Goal: Task Accomplishment & Management: Use online tool/utility

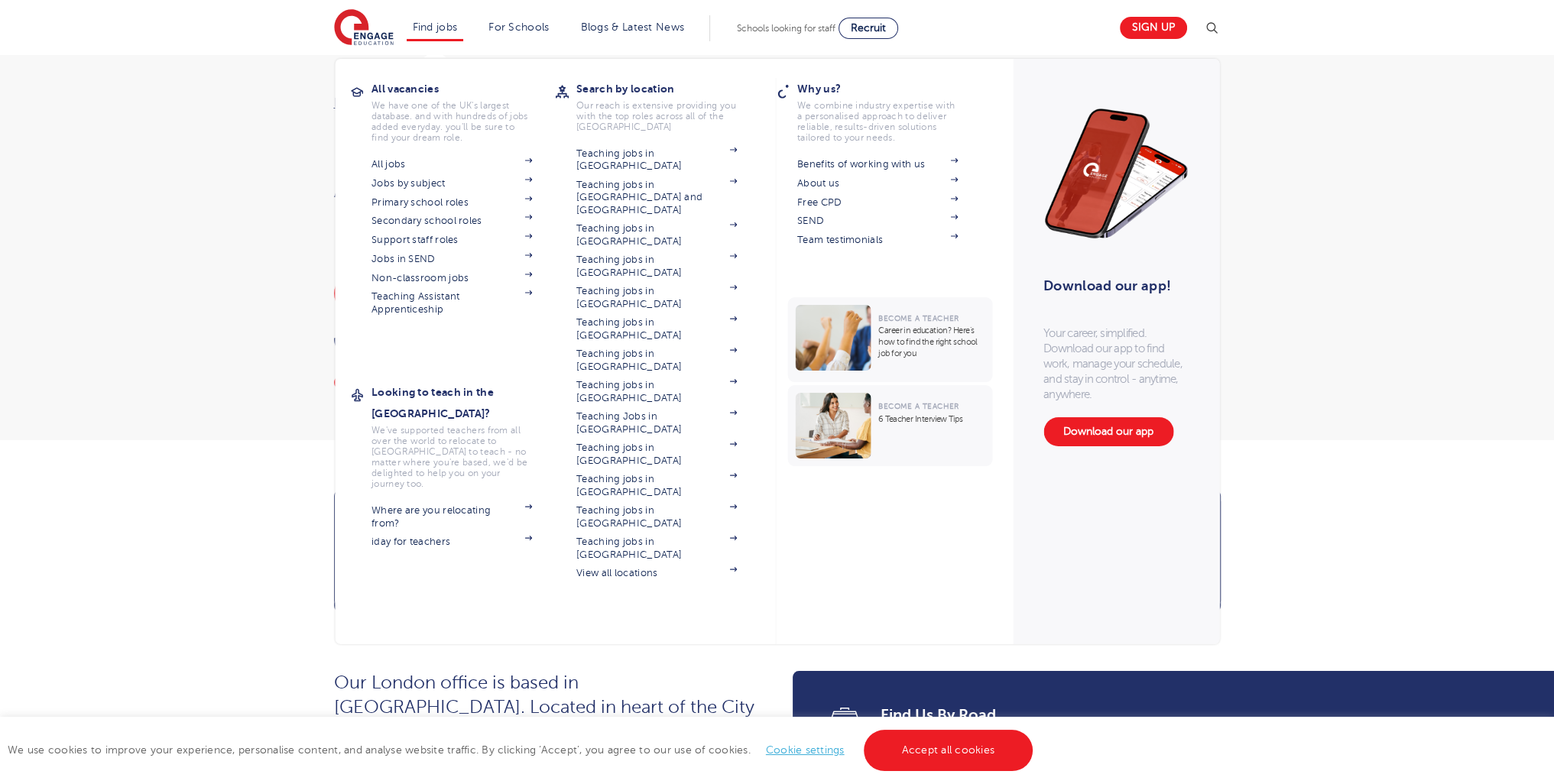
click at [404, 251] on section "All jobs Jobs by subject Primary school roles Secondary school roles Support st…" at bounding box center [463, 253] width 183 height 197
click at [404, 256] on link "Jobs in SEND" at bounding box center [452, 259] width 160 height 12
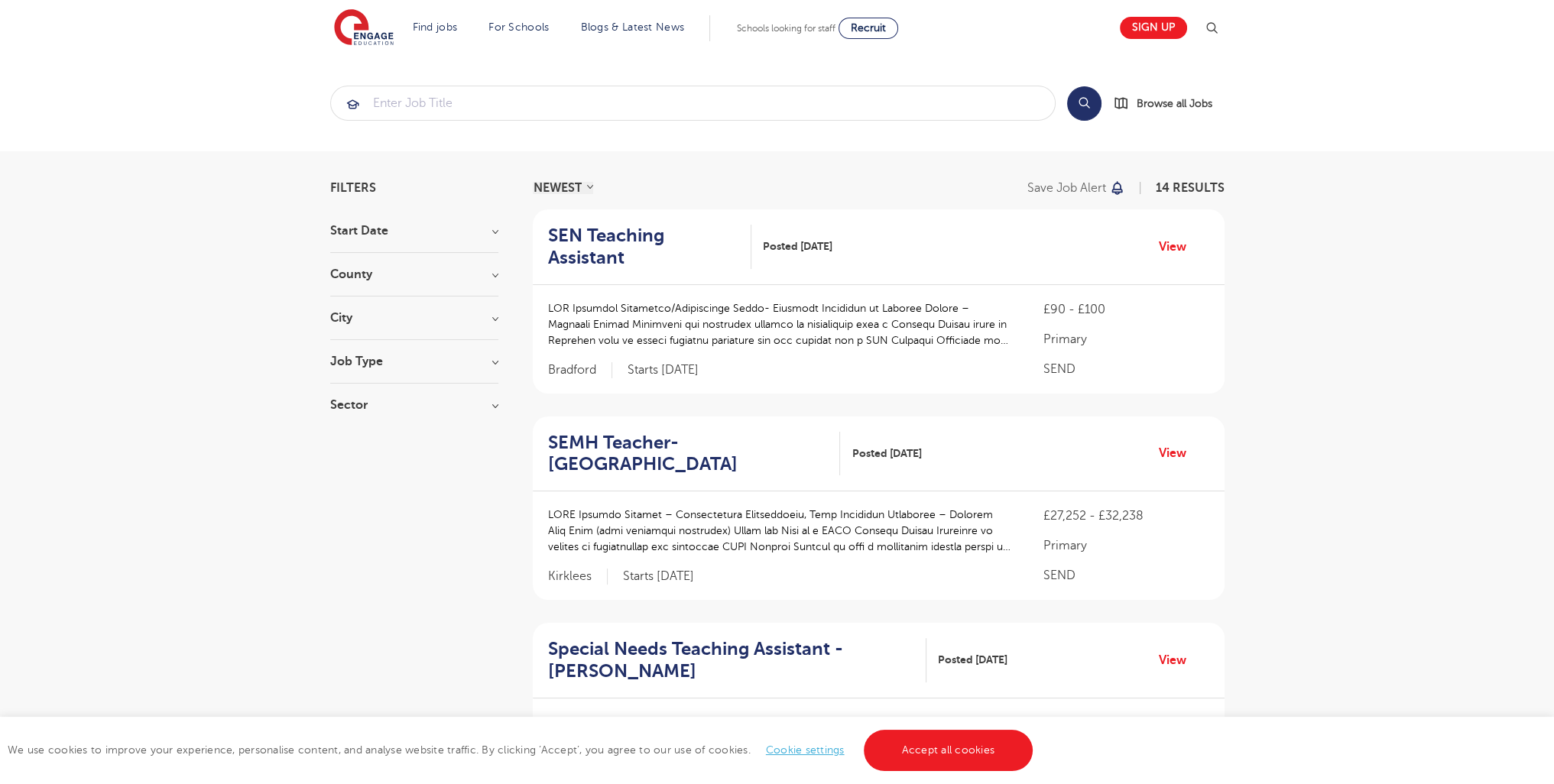
click at [379, 360] on h3 "Job Type" at bounding box center [414, 361] width 168 height 12
click at [371, 447] on label "SEND 14" at bounding box center [381, 440] width 56 height 20
click at [363, 444] on input "SEND 14" at bounding box center [358, 440] width 10 height 10
checkbox input "false"
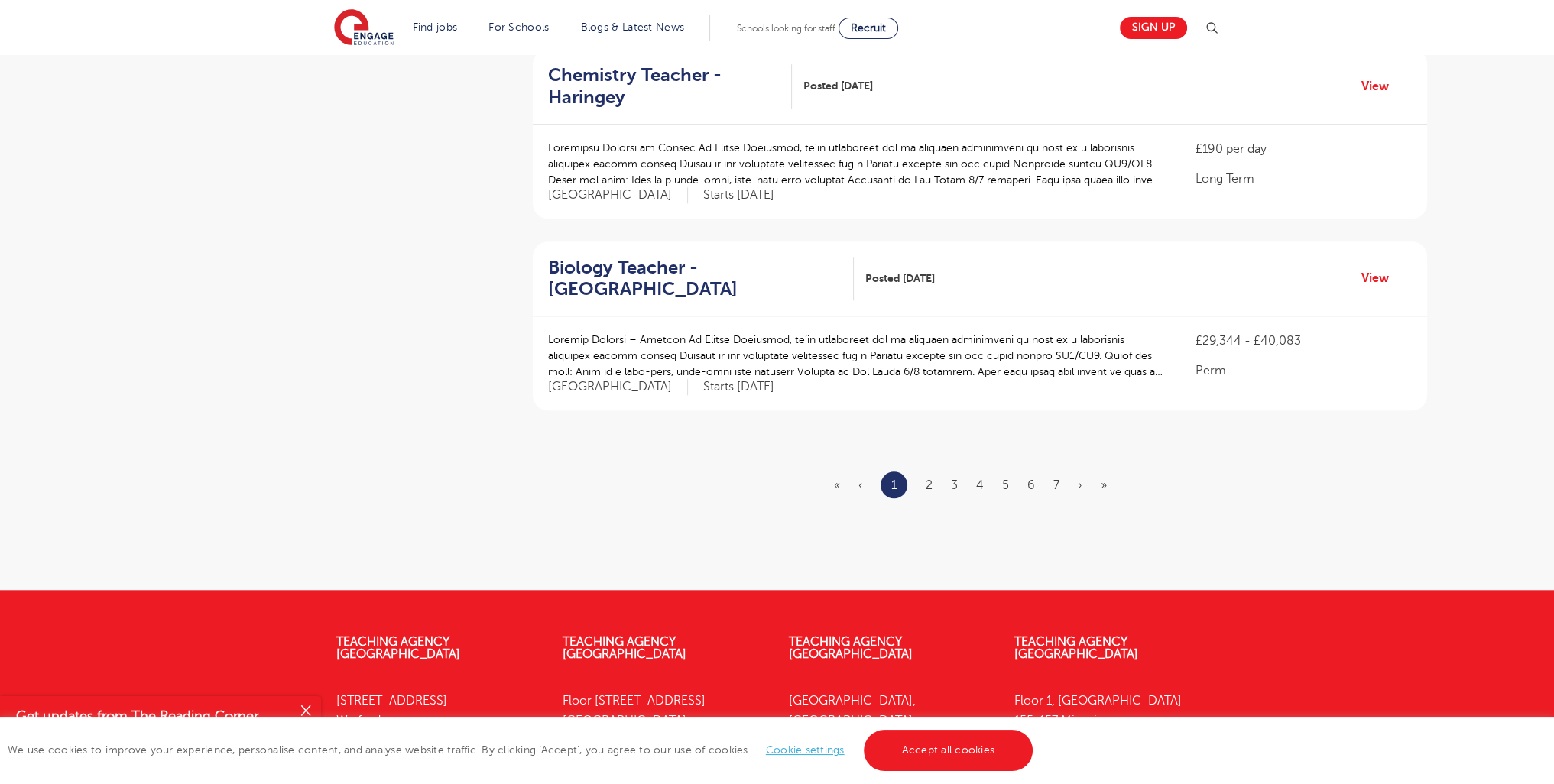
scroll to position [1800, 0]
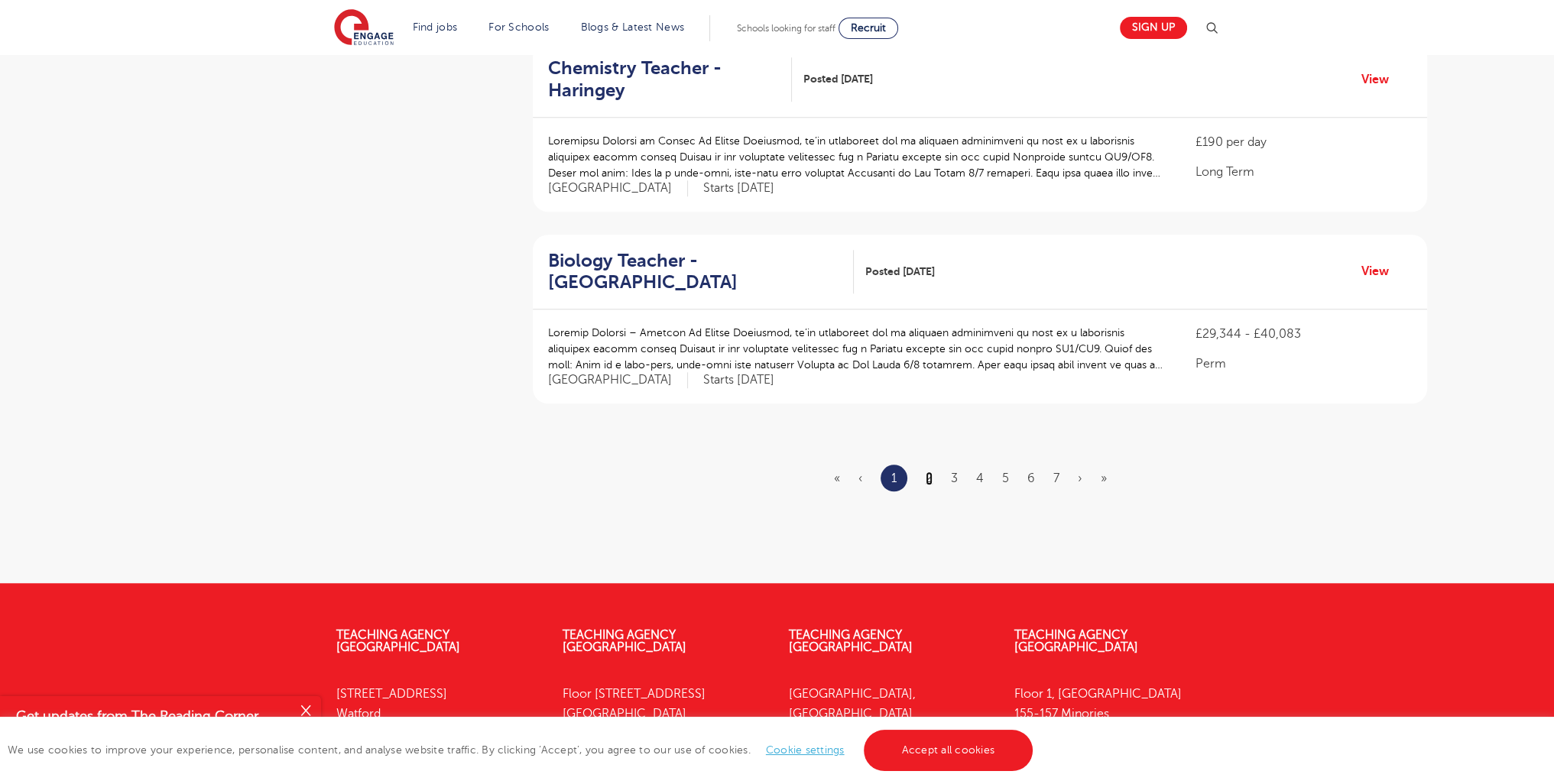
click at [927, 472] on link "2" at bounding box center [929, 479] width 7 height 14
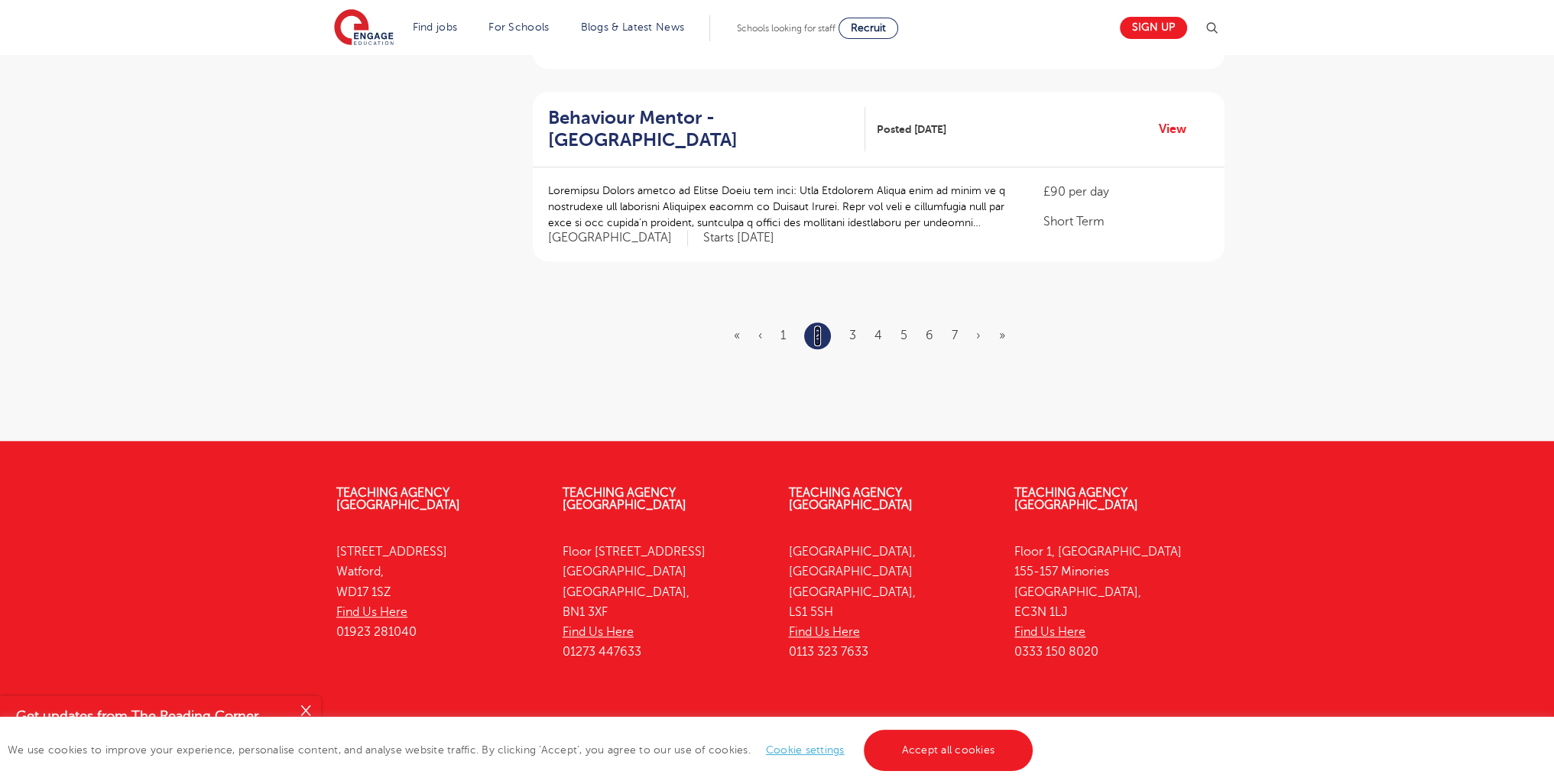
scroll to position [1838, 0]
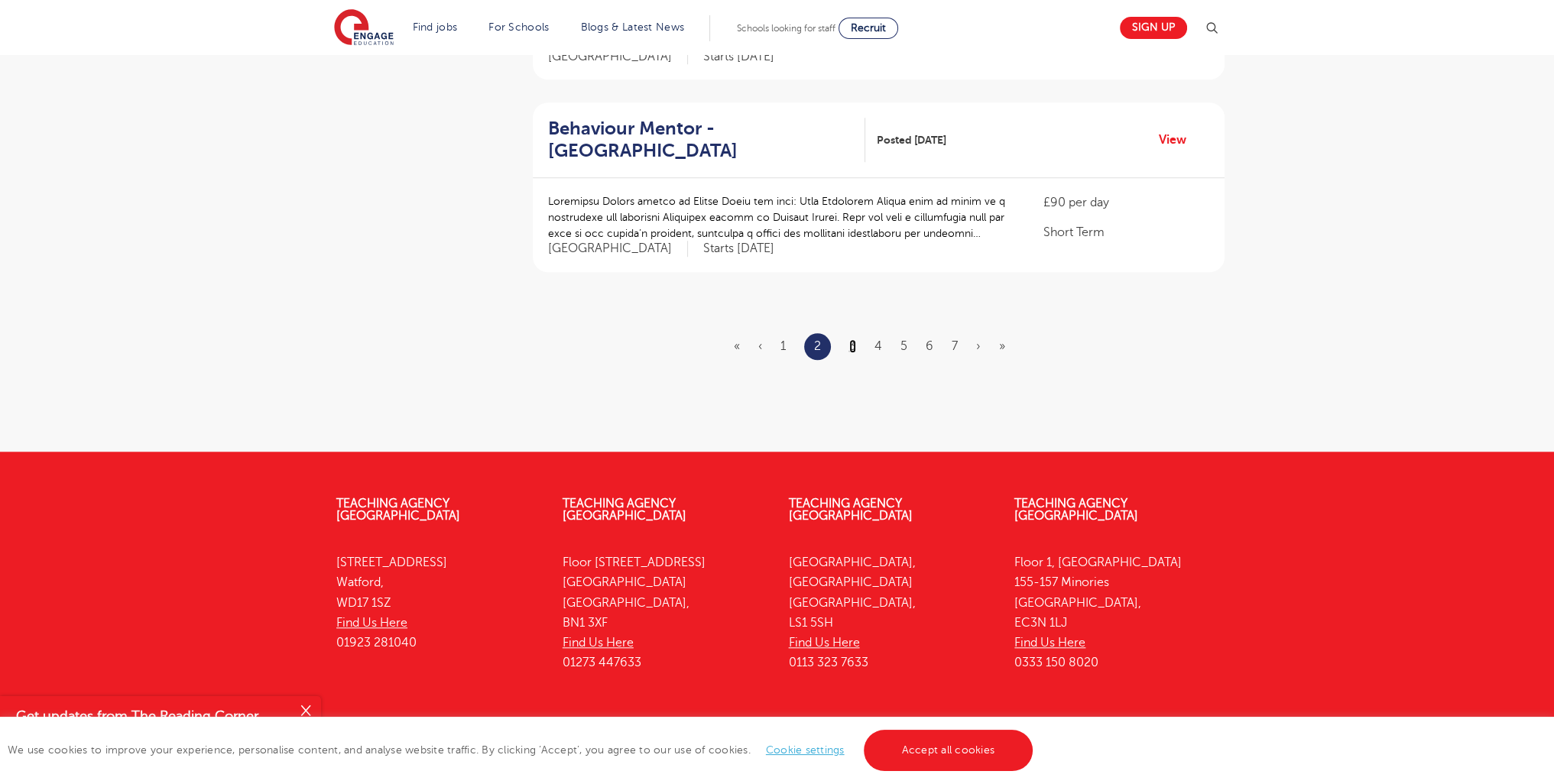
click at [852, 339] on link "3" at bounding box center [853, 346] width 7 height 14
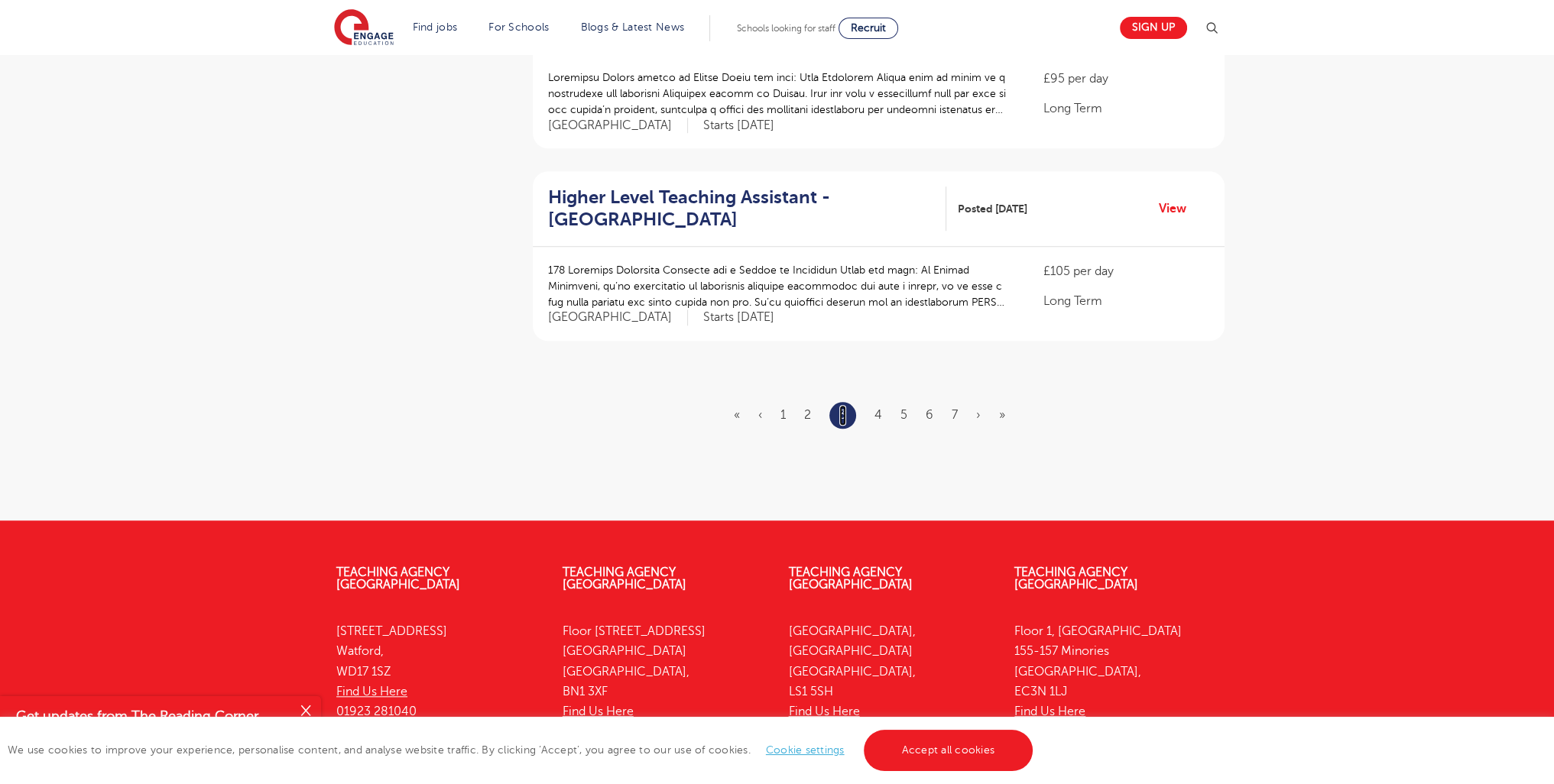
scroll to position [1859, 0]
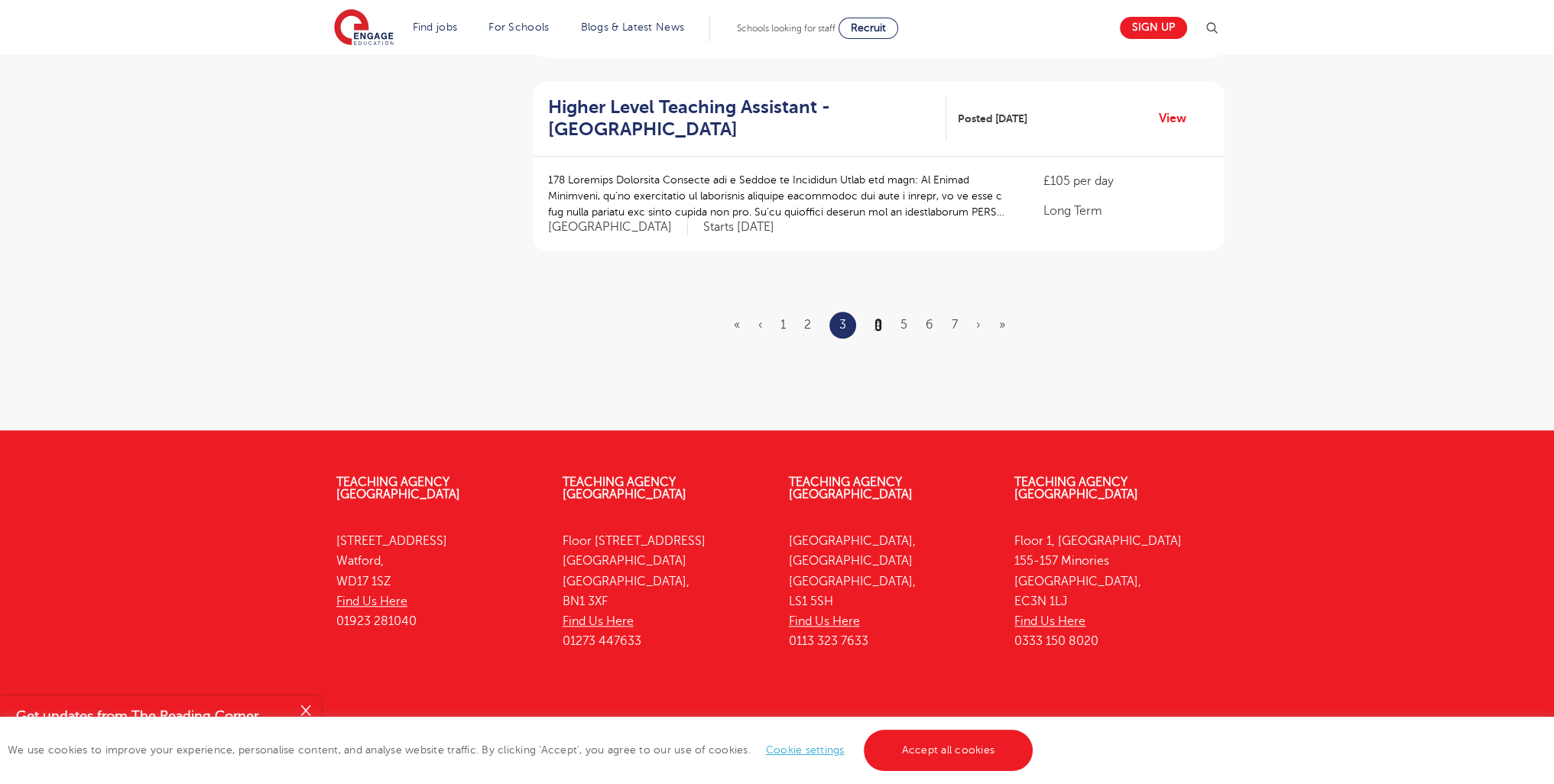
click at [879, 318] on link "4" at bounding box center [878, 325] width 8 height 14
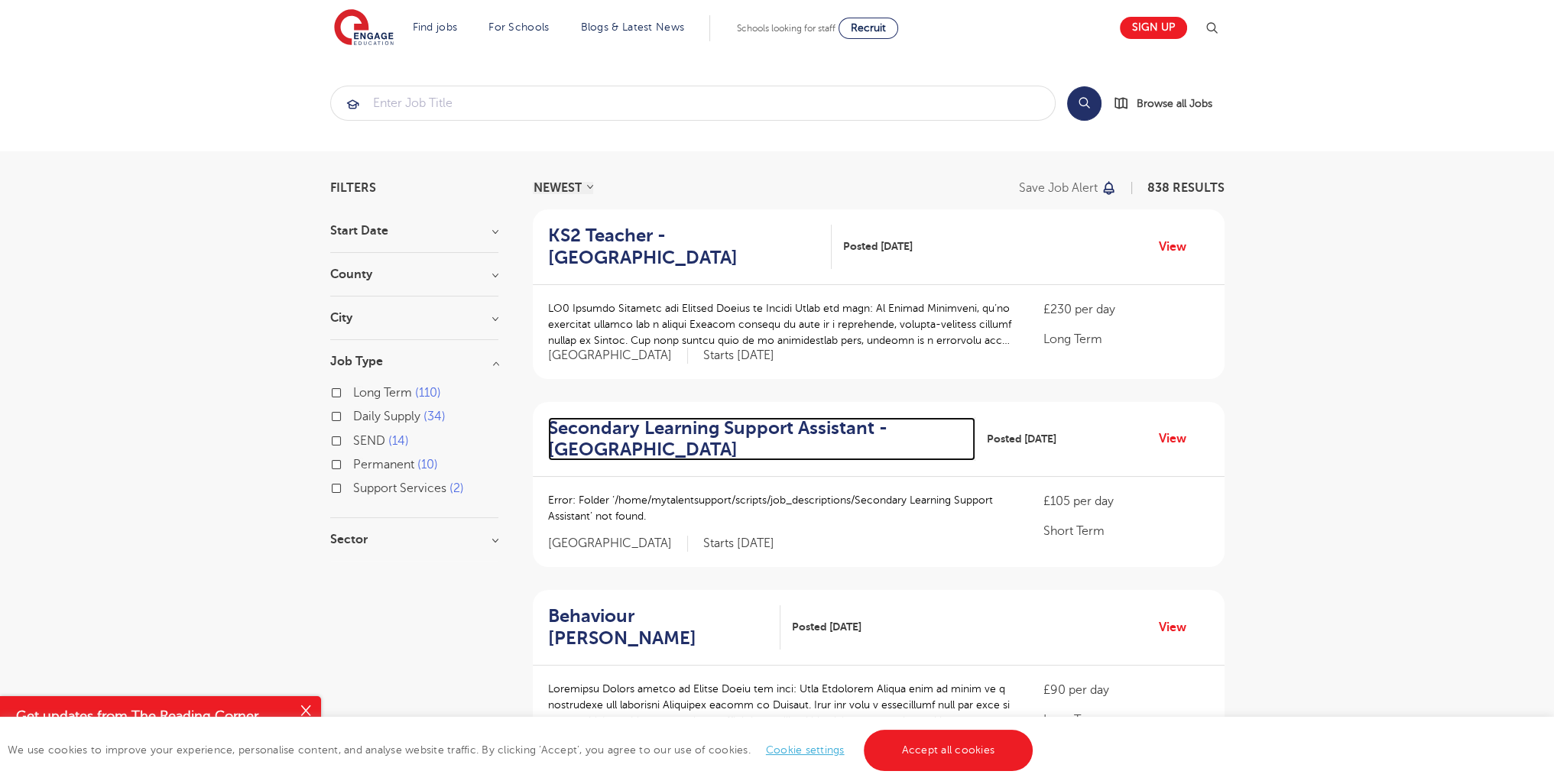
click at [805, 417] on h2 "Secondary Learning Support Assistant - Lewisham" at bounding box center [755, 440] width 415 height 44
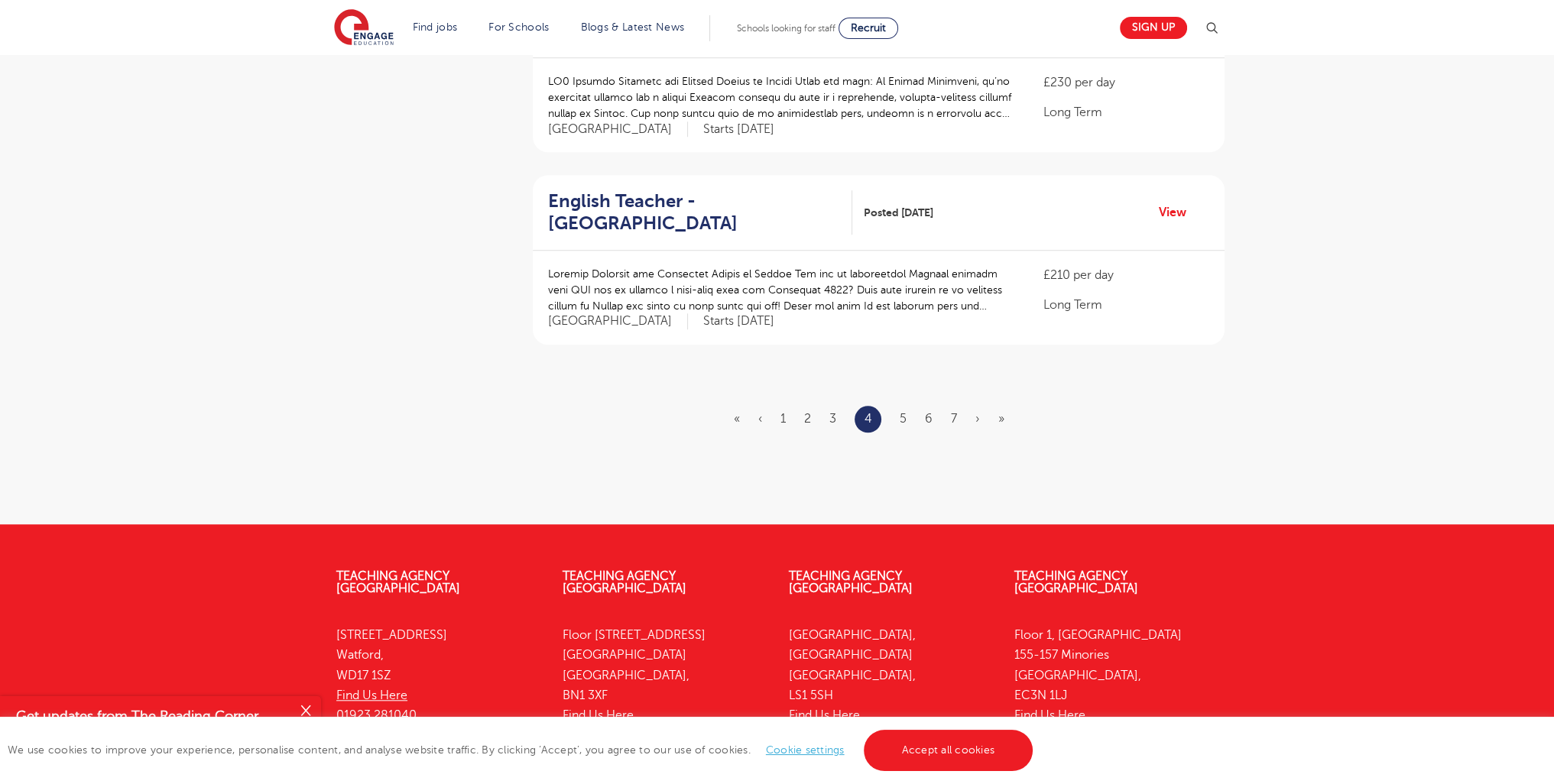
scroll to position [1754, 0]
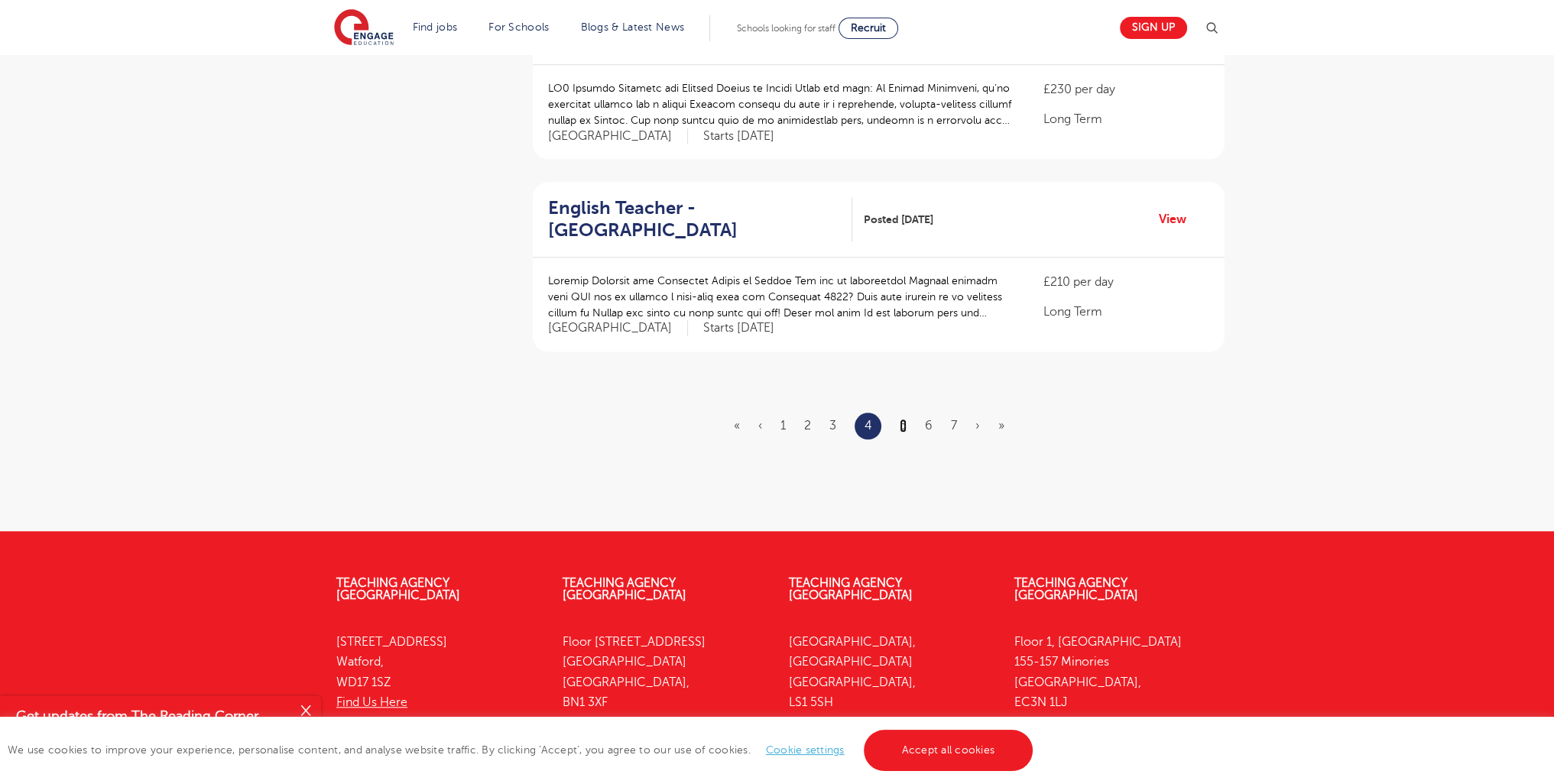
click at [900, 419] on link "5" at bounding box center [903, 426] width 7 height 14
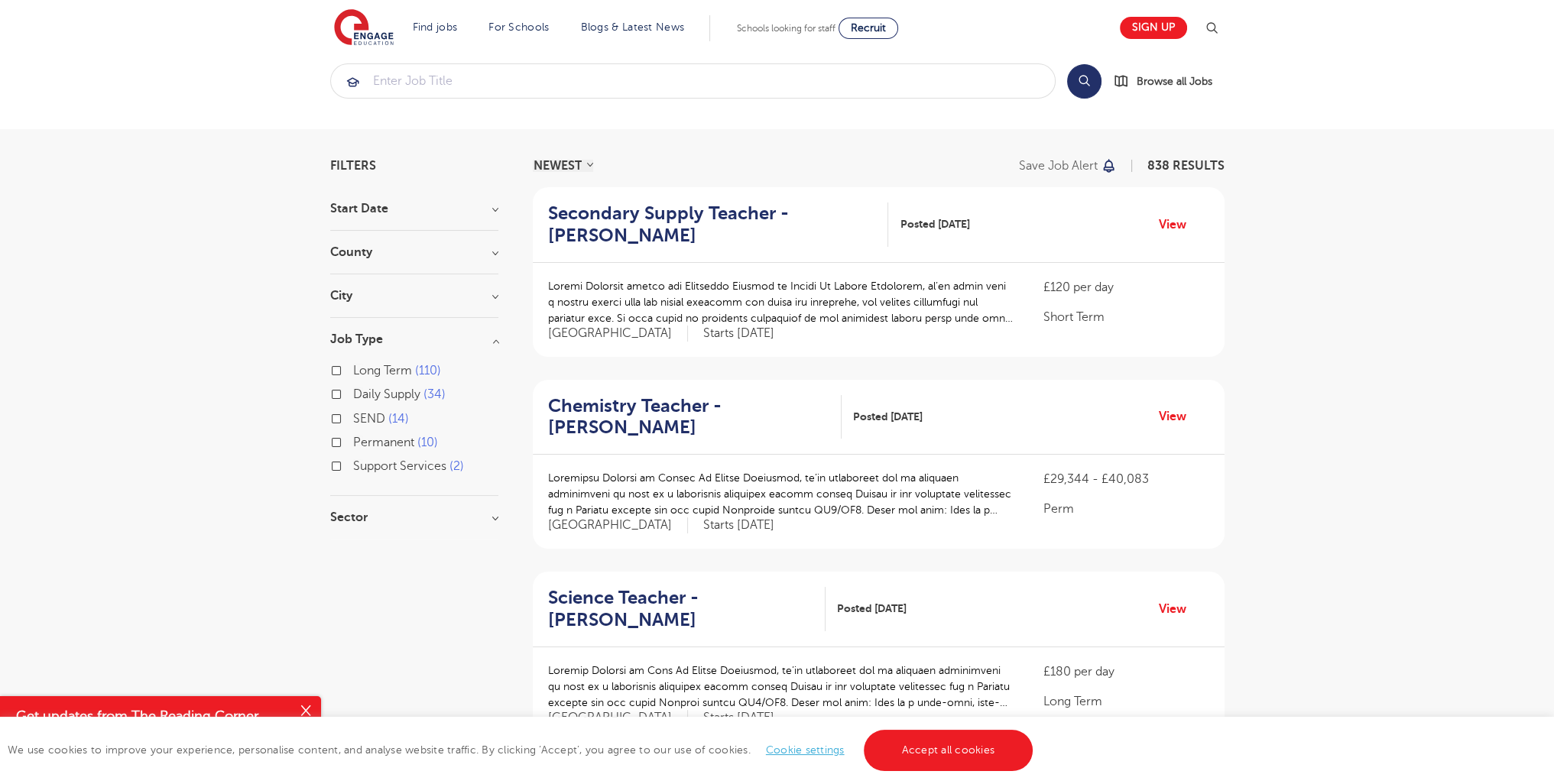
scroll to position [1838, 0]
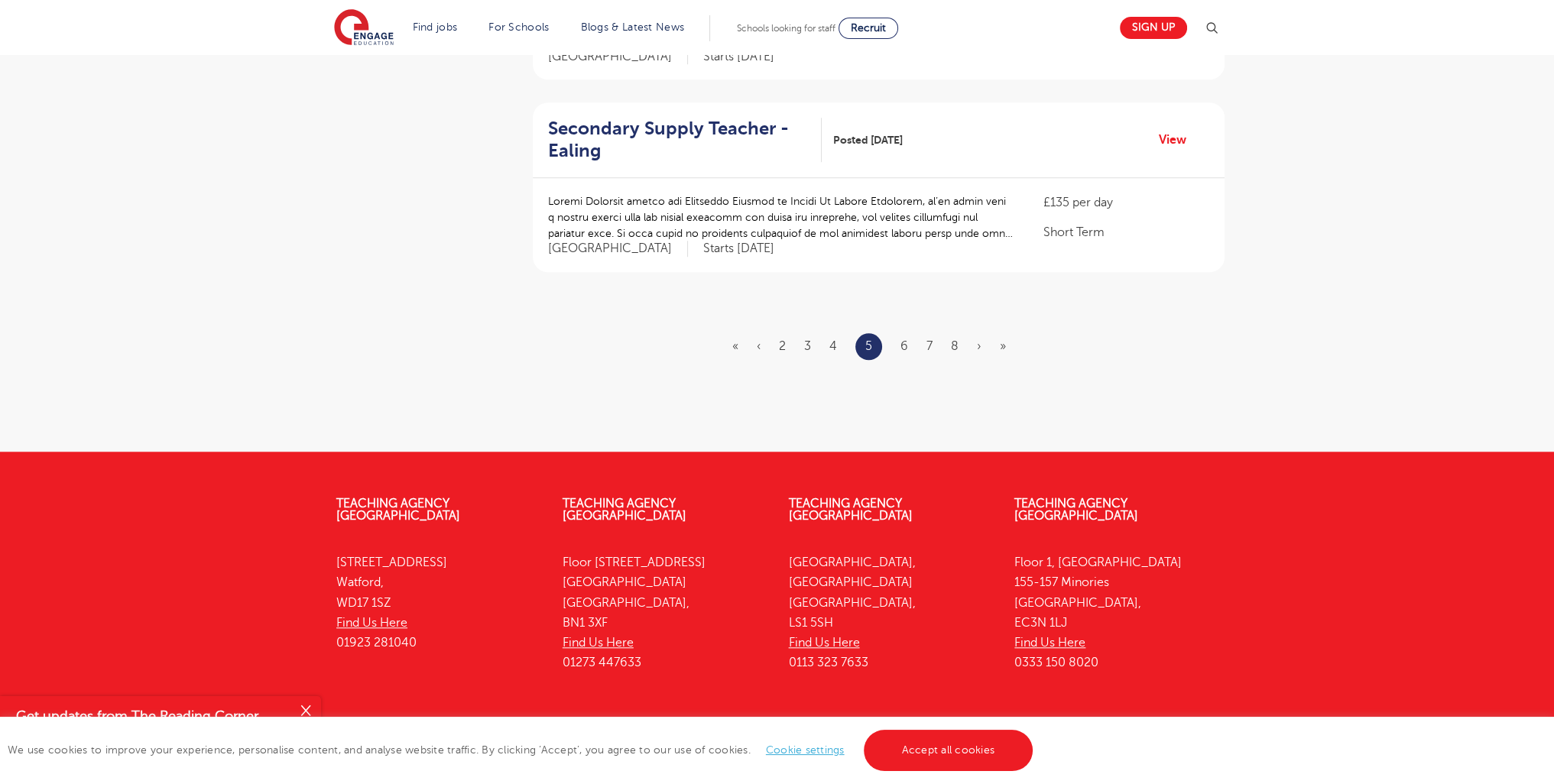
click at [960, 333] on ul "« ‹ 2 3 4 5 6 7 8 › »" at bounding box center [878, 347] width 292 height 27
click at [949, 333] on ul "« ‹ 2 3 4 5 6 7 8 › »" at bounding box center [878, 347] width 292 height 27
click at [954, 339] on link "8" at bounding box center [955, 346] width 8 height 14
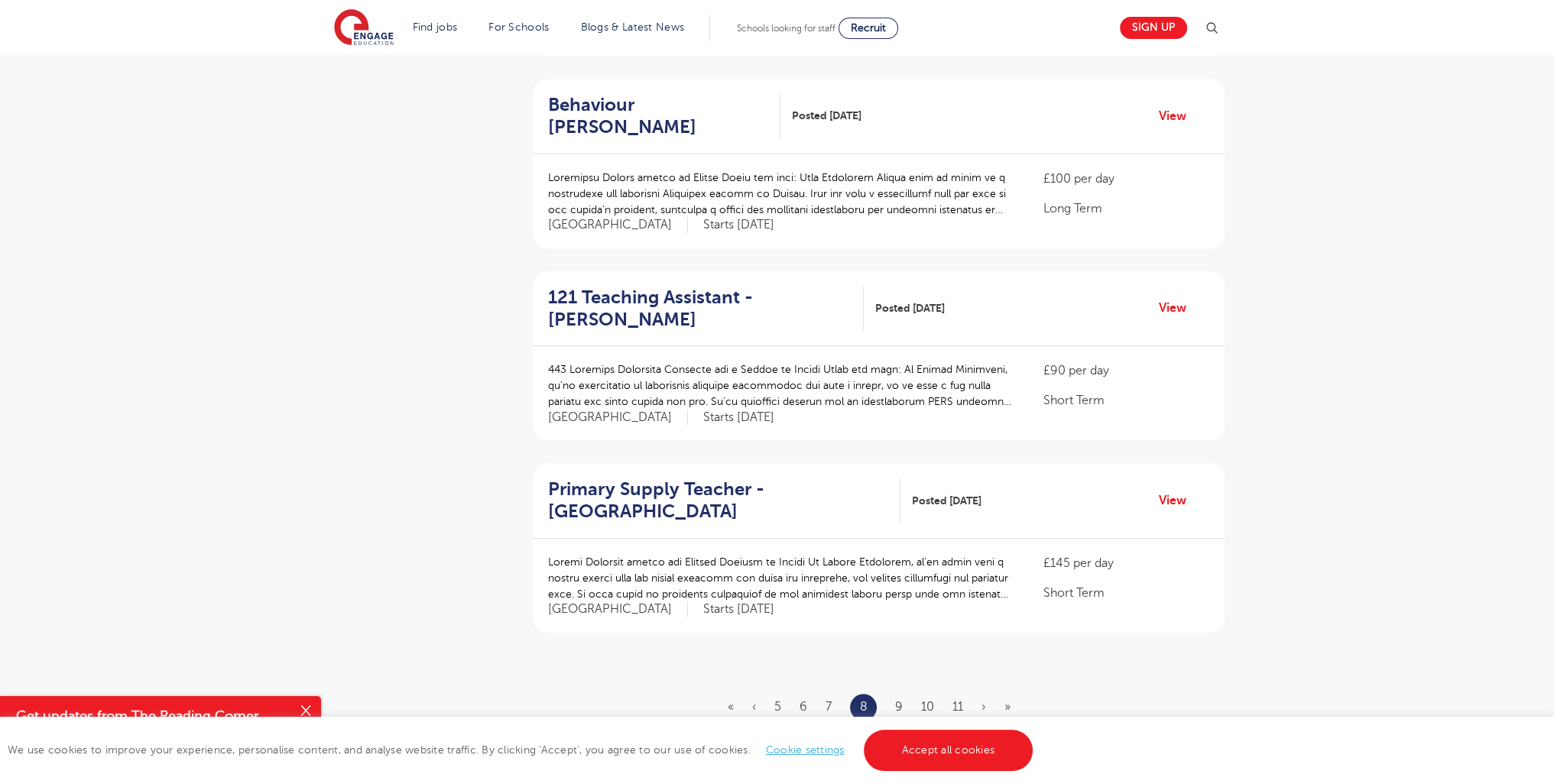
scroll to position [1881, 0]
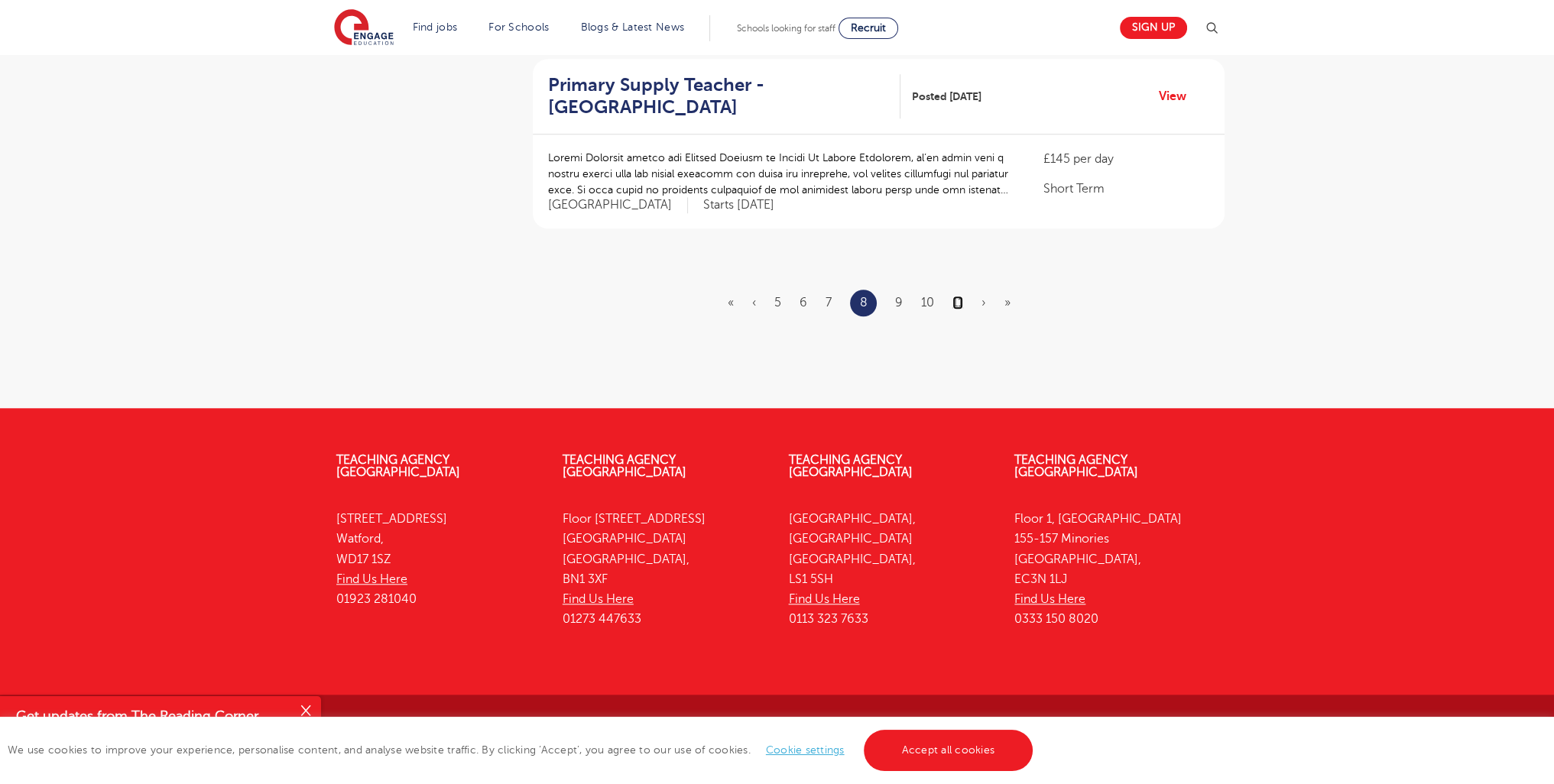
click at [957, 300] on link "11" at bounding box center [957, 303] width 11 height 14
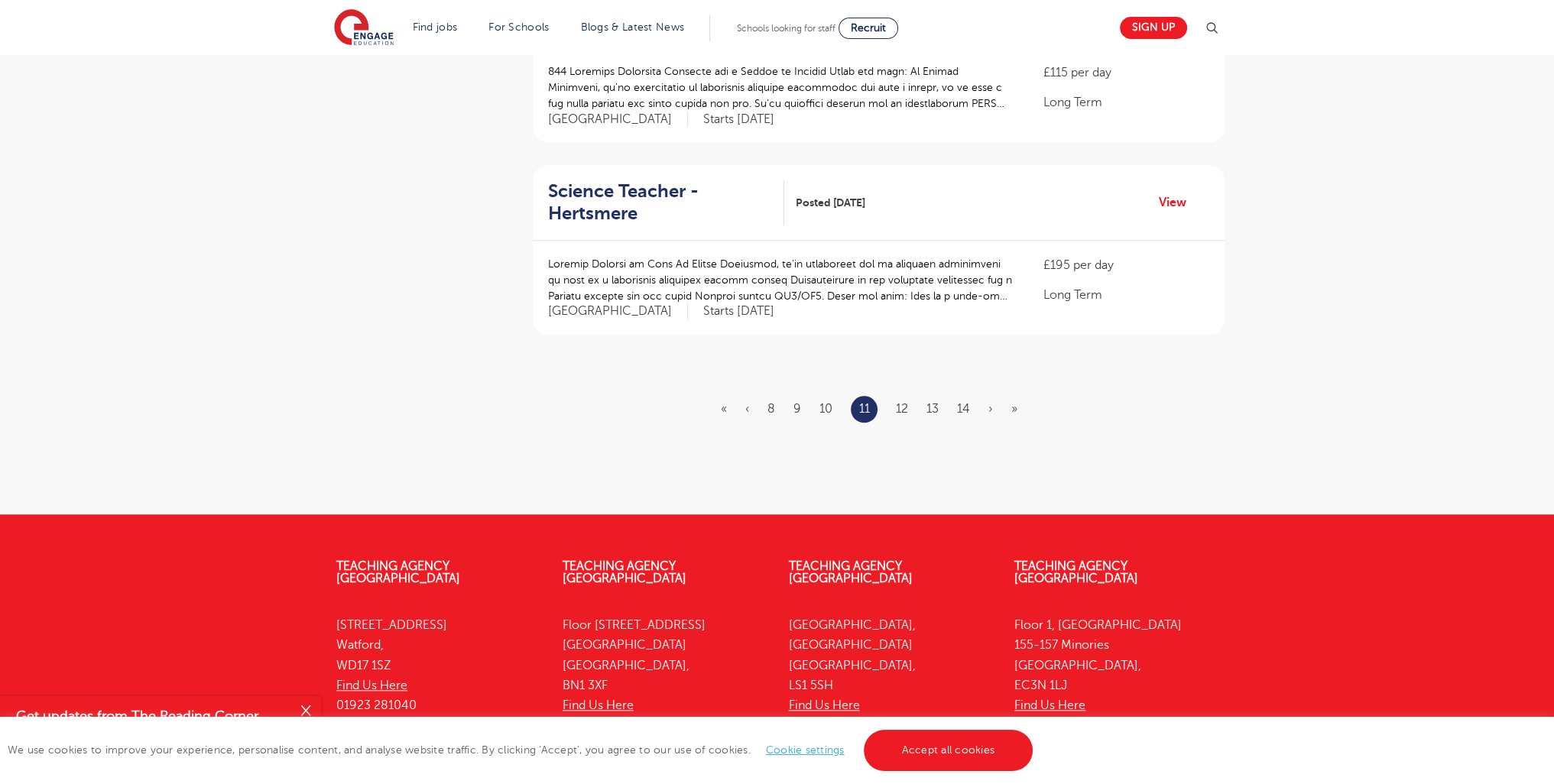
scroll to position [1773, 0]
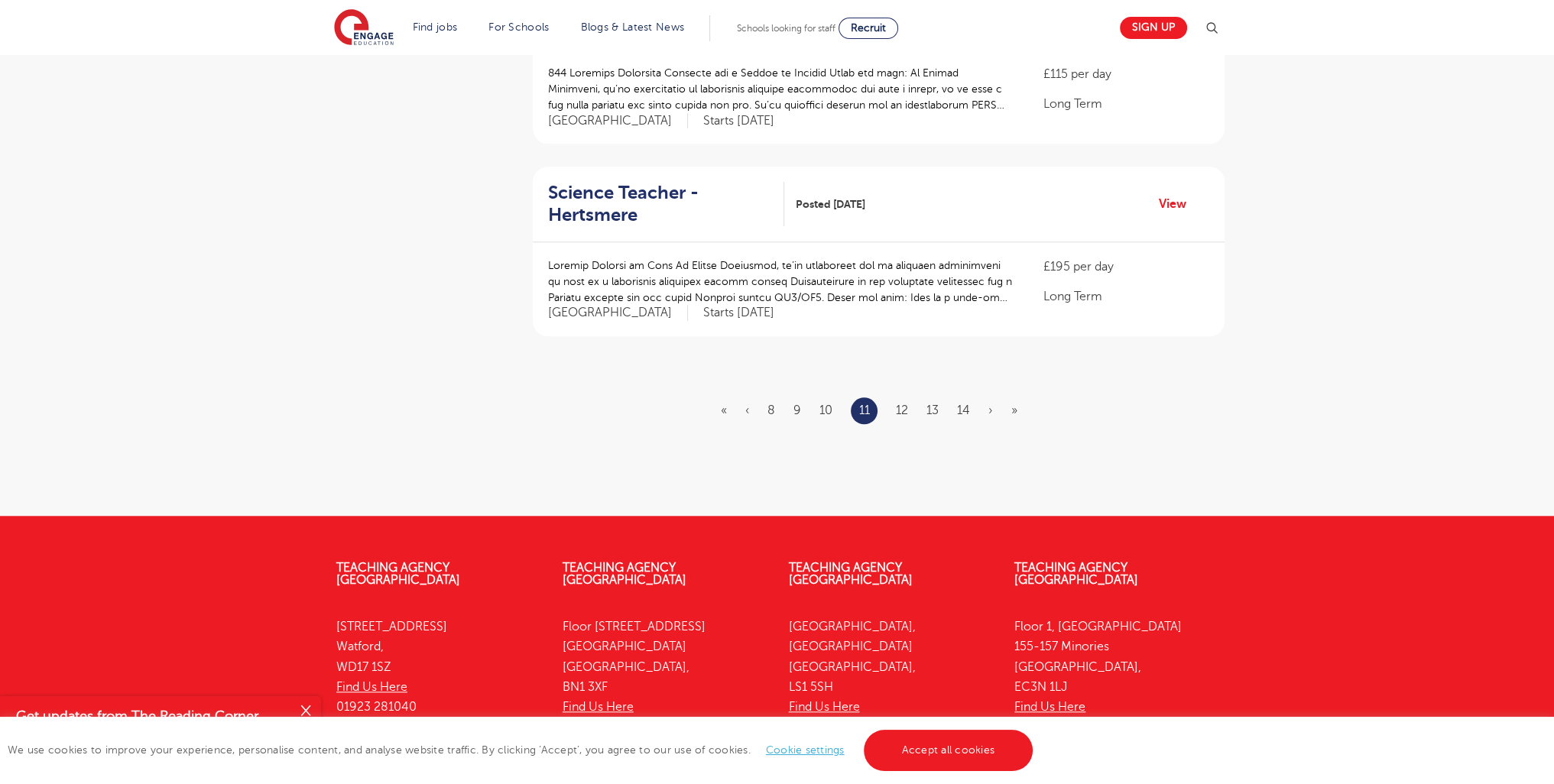
click at [957, 412] on ul "« ‹ 8 9 10 11 12 13 14 › »" at bounding box center [878, 411] width 315 height 27
click at [964, 406] on link "14" at bounding box center [963, 411] width 13 height 14
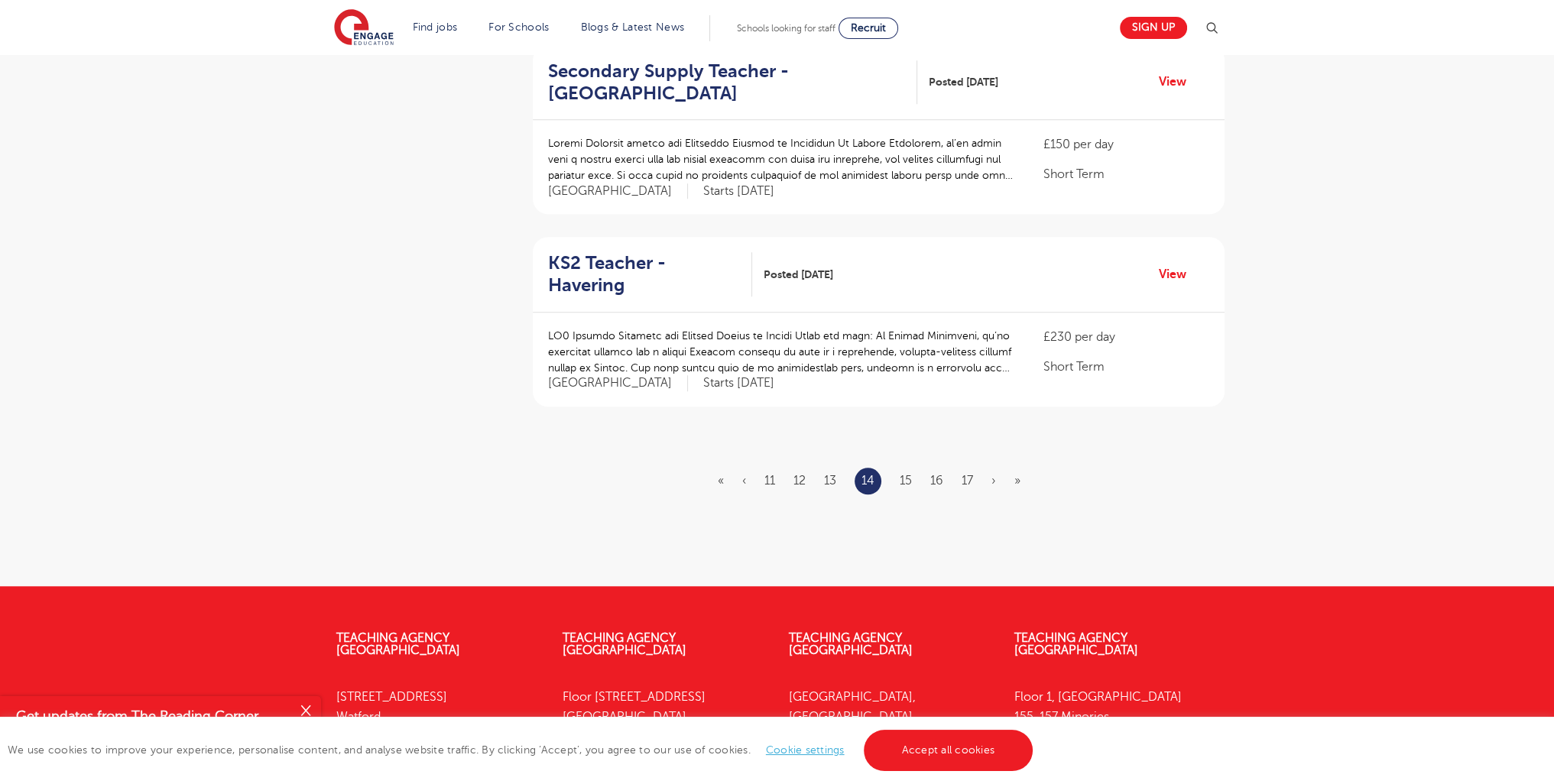
scroll to position [1838, 0]
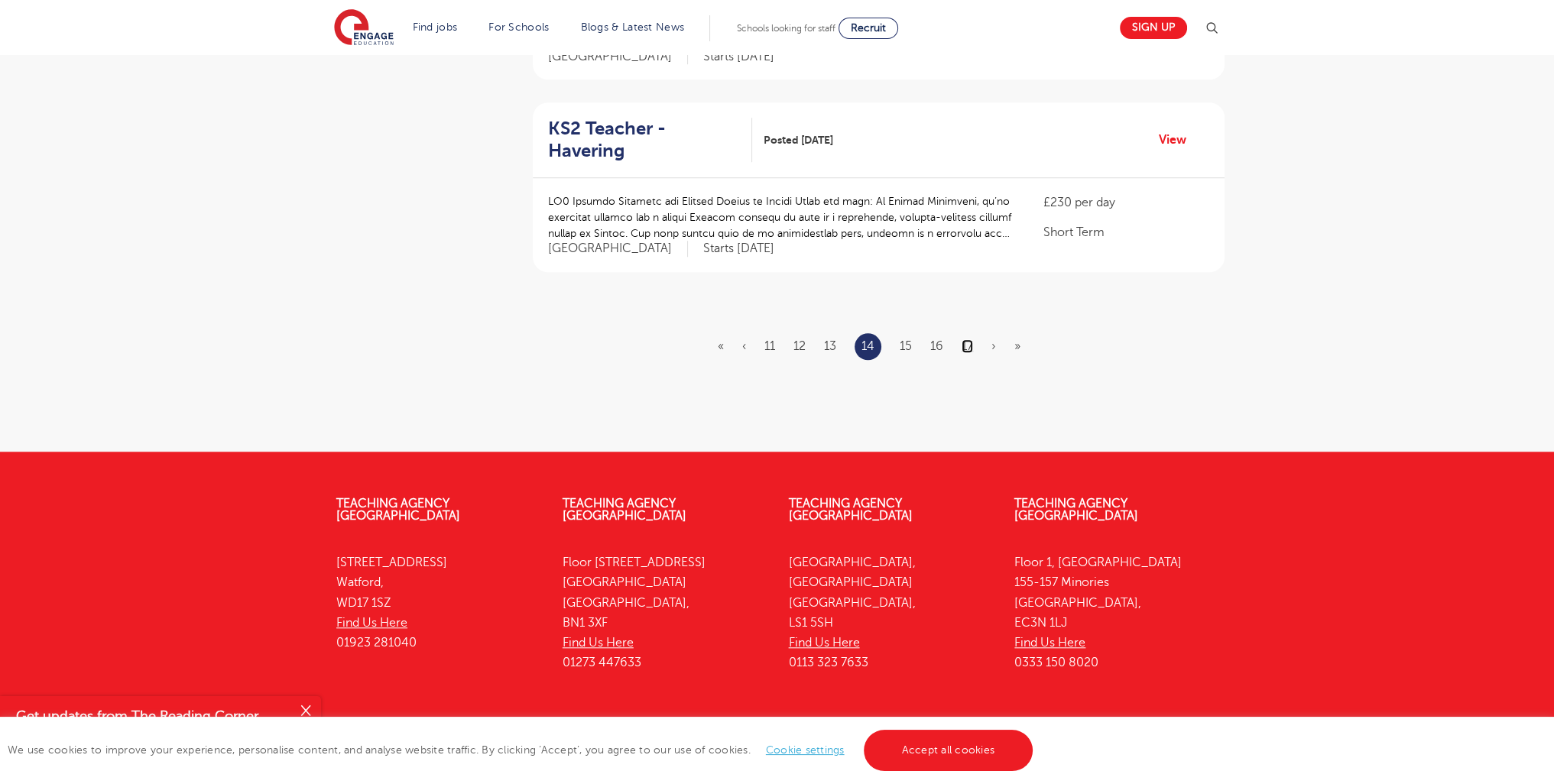
click at [967, 339] on link "17" at bounding box center [968, 346] width 12 height 14
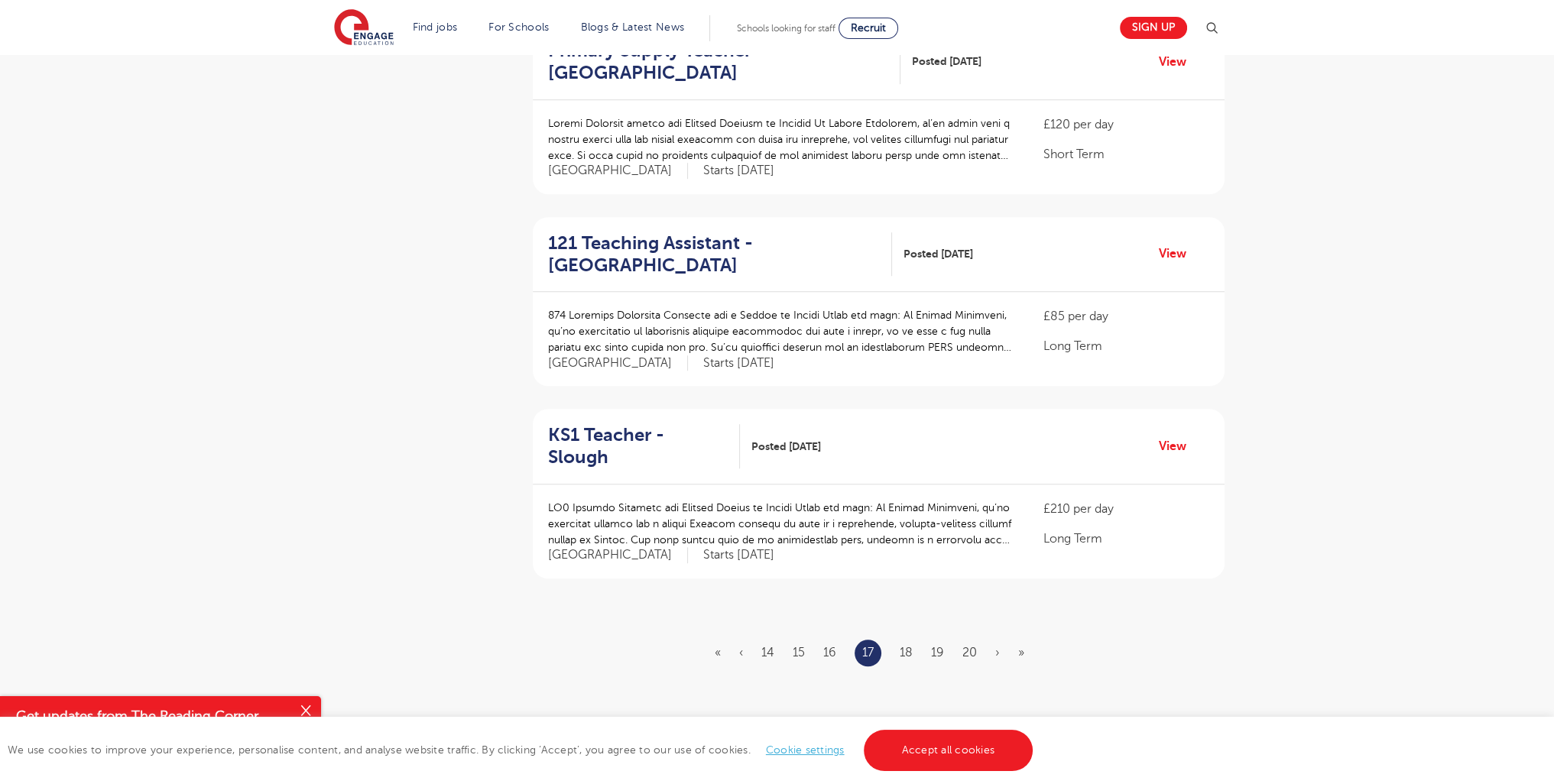
scroll to position [1838, 0]
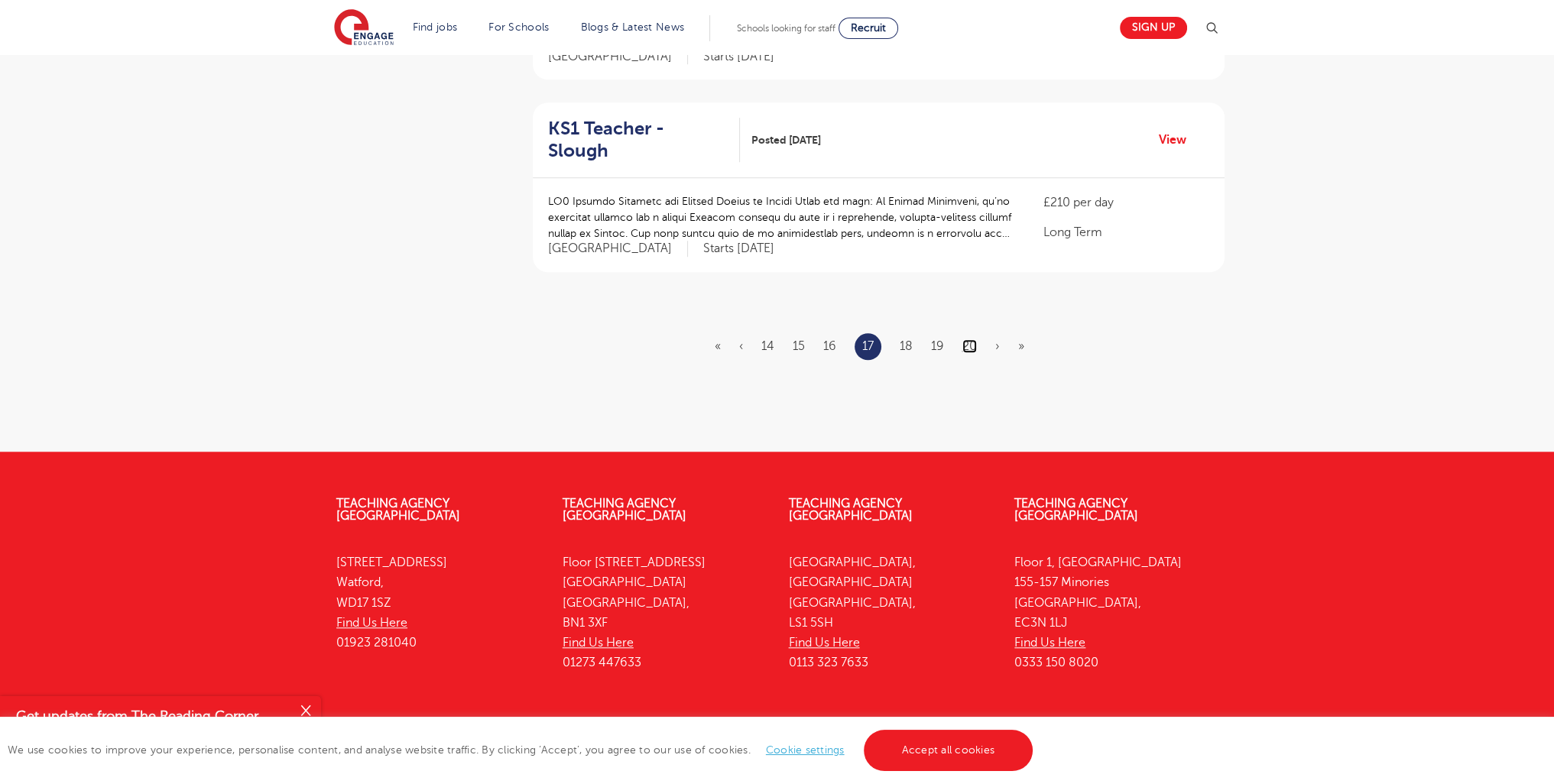
click at [973, 339] on link "20" at bounding box center [969, 346] width 14 height 14
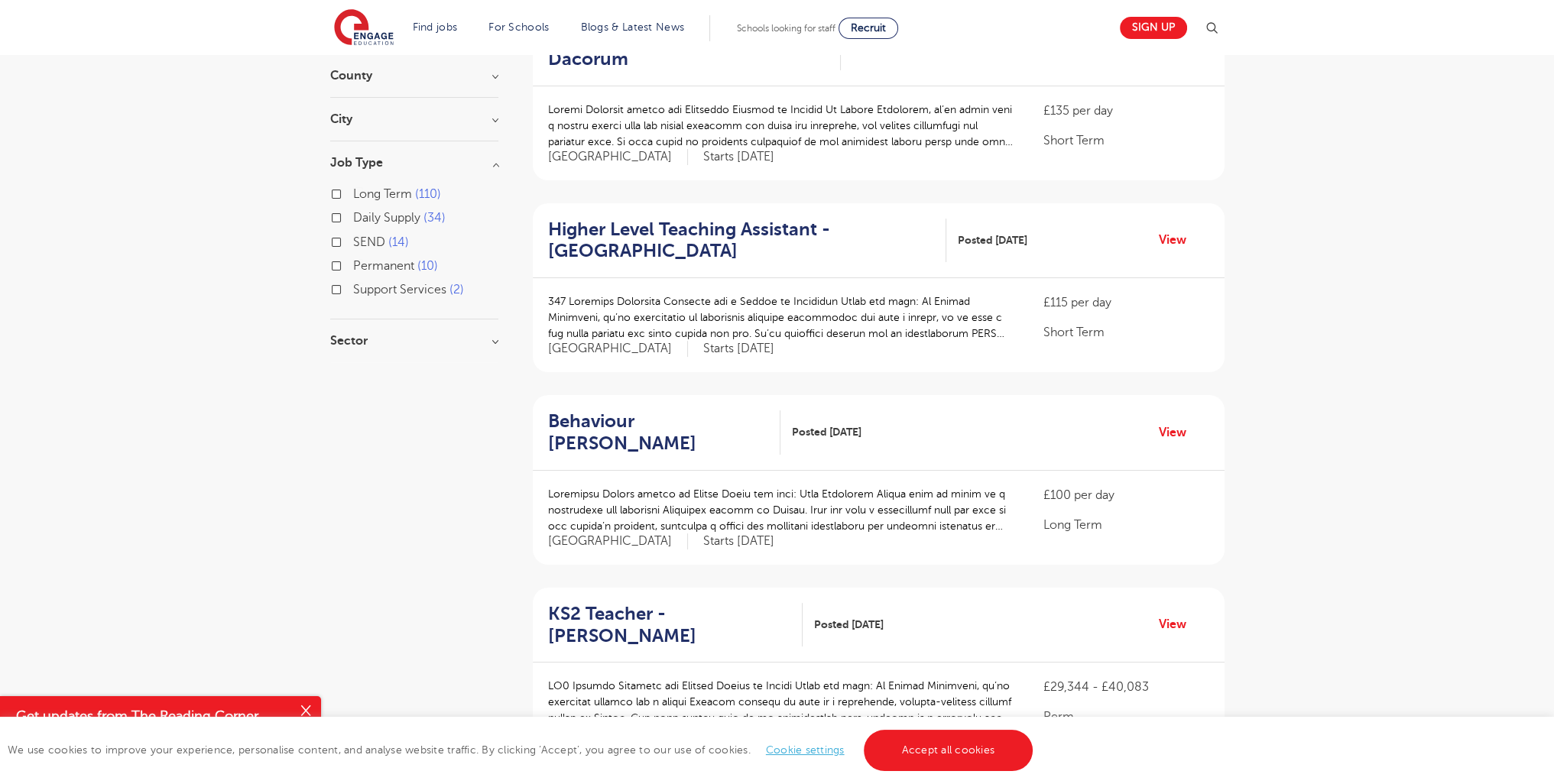
scroll to position [1838, 0]
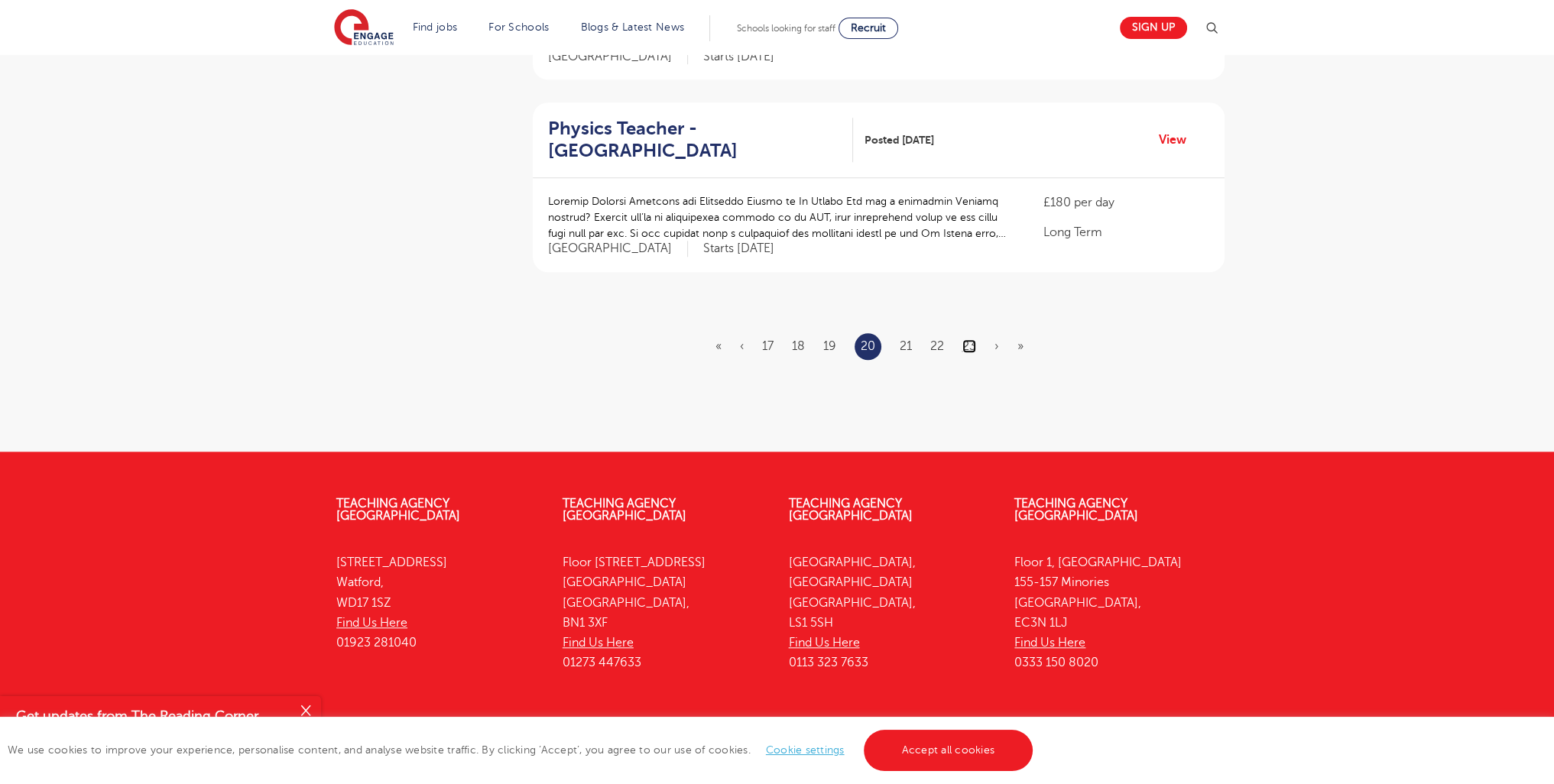
click at [971, 339] on link "23" at bounding box center [969, 346] width 14 height 14
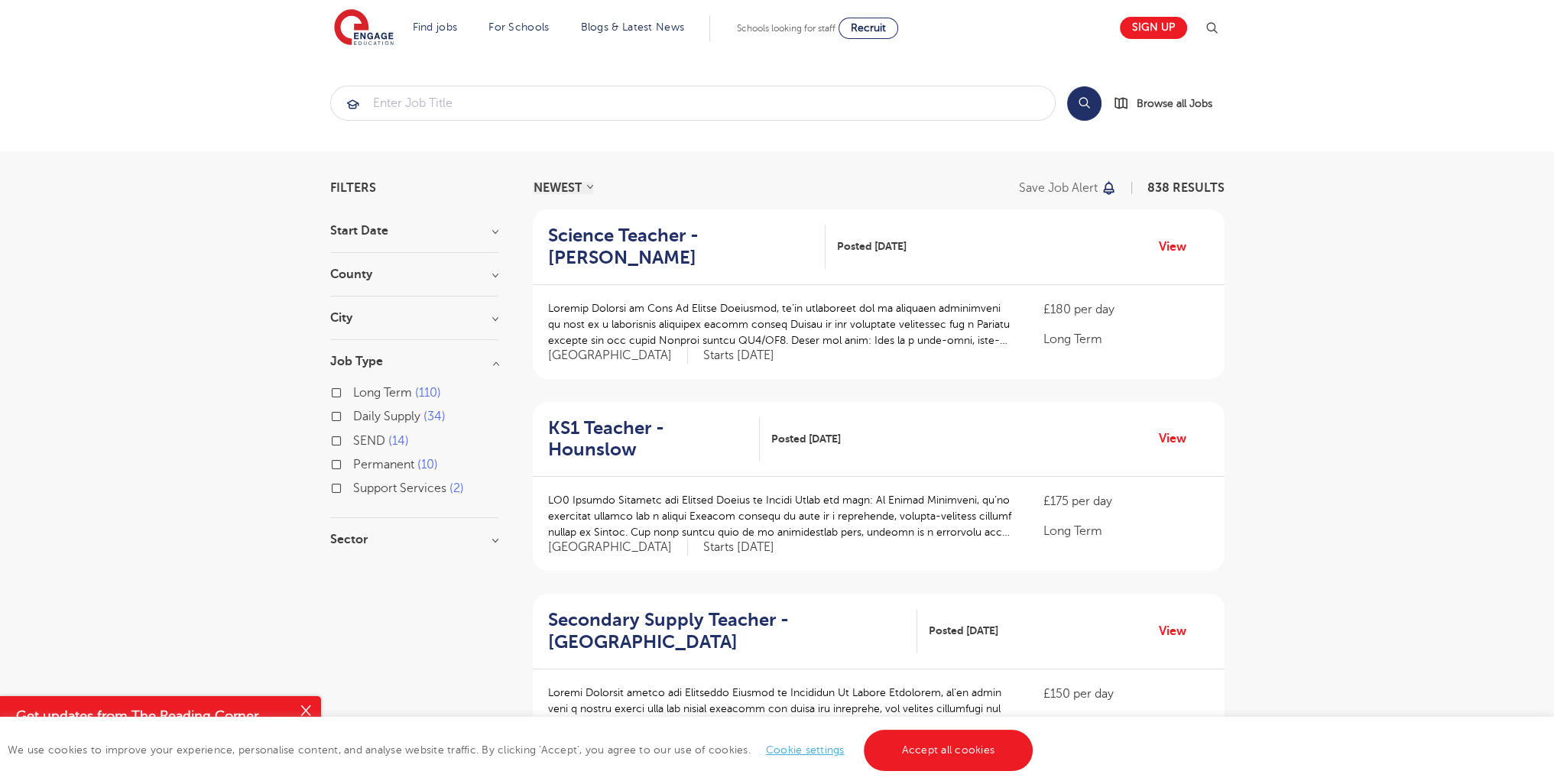
scroll to position [1793, 0]
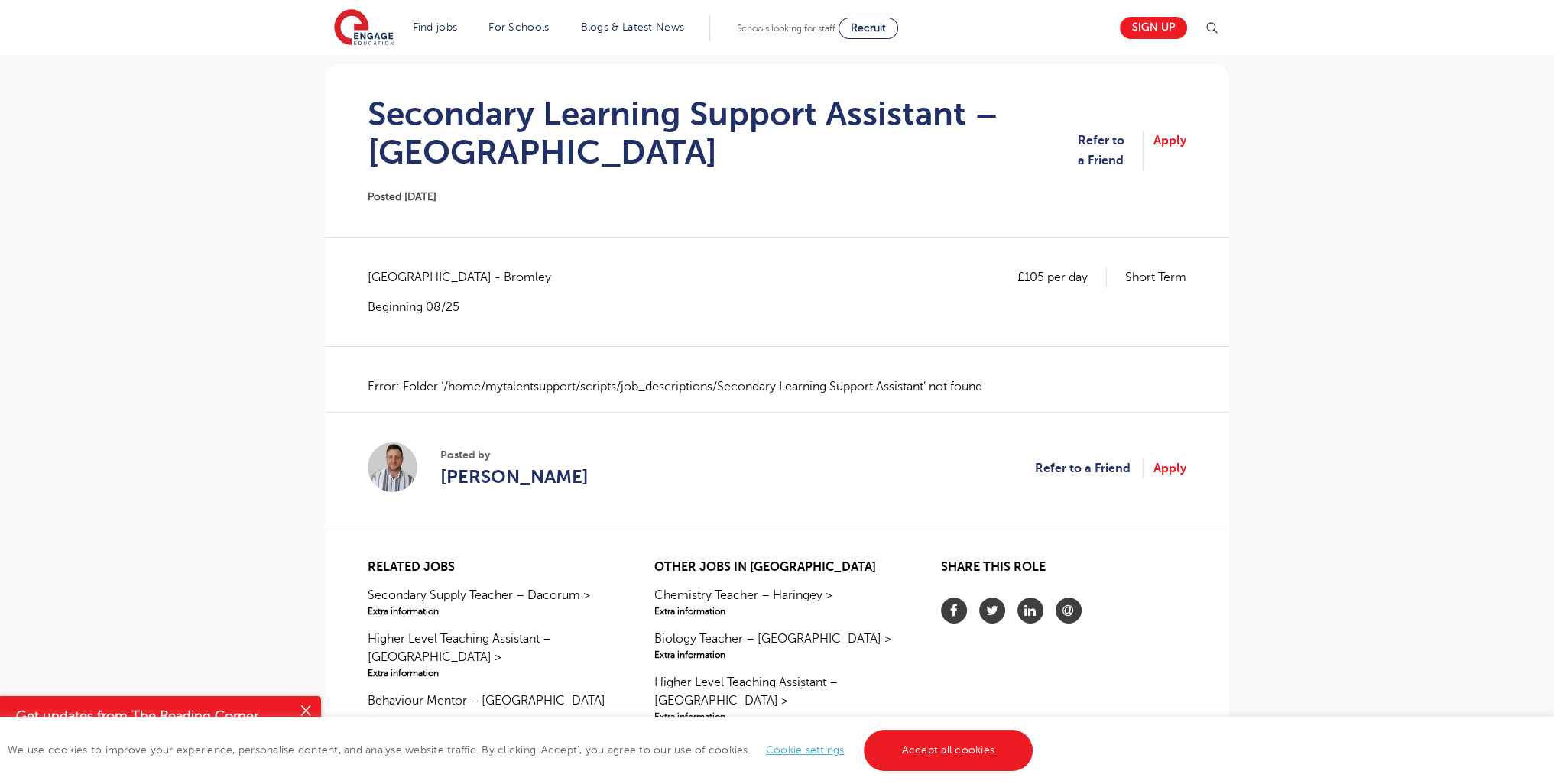
scroll to position [135, 0]
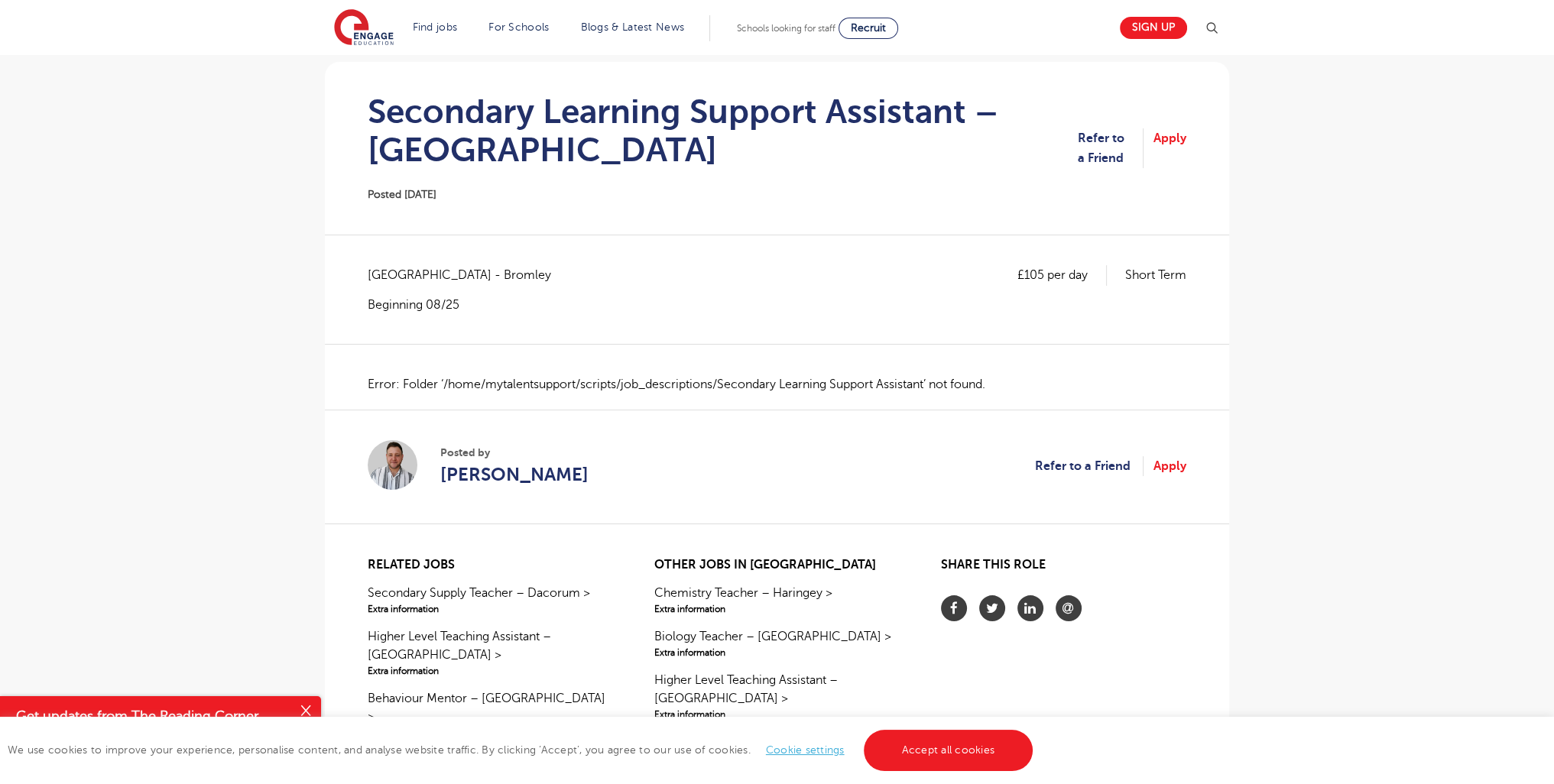
drag, startPoint x: 527, startPoint y: 130, endPoint x: 792, endPoint y: 135, distance: 265.0
click at [792, 135] on h1 "Secondary Learning Support Assistant – [GEOGRAPHIC_DATA]" at bounding box center [722, 131] width 710 height 76
